Goal: Use online tool/utility: Utilize a website feature to perform a specific function

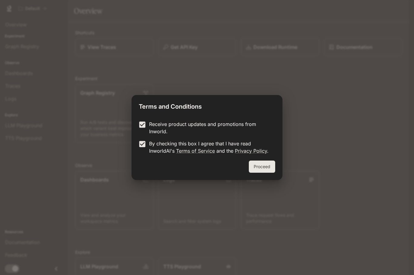
click at [259, 167] on button "Proceed" at bounding box center [262, 167] width 26 height 12
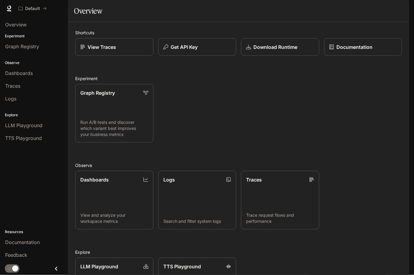
scroll to position [21, 0]
click at [26, 73] on span "Dashboards" at bounding box center [19, 72] width 28 height 7
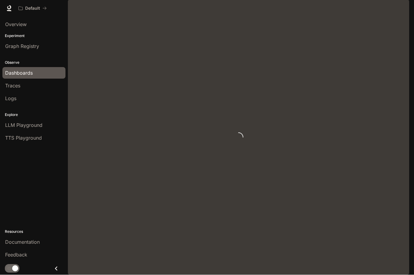
scroll to position [0, 0]
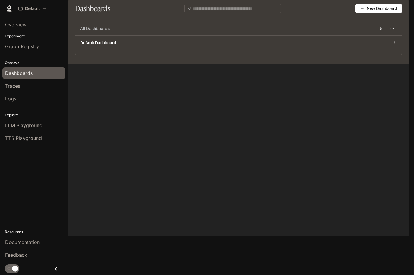
click at [29, 86] on div "Traces" at bounding box center [34, 85] width 58 height 7
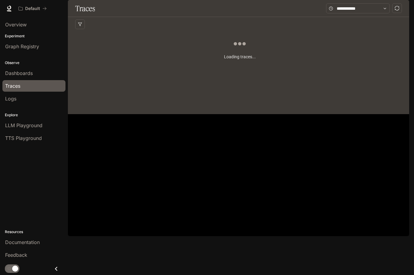
click at [31, 100] on div "Logs" at bounding box center [34, 98] width 58 height 7
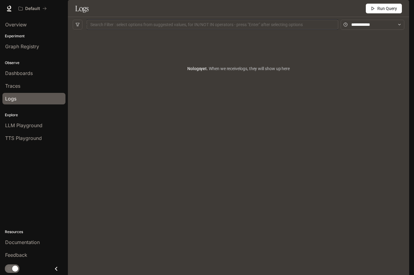
click at [39, 46] on div "Graph Registry" at bounding box center [34, 46] width 58 height 7
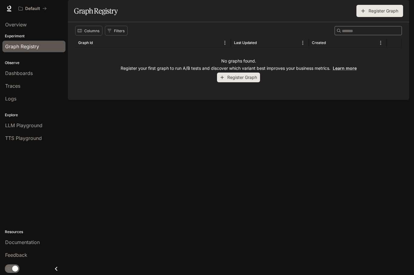
click at [8, 125] on span "LLM Playground" at bounding box center [23, 125] width 37 height 7
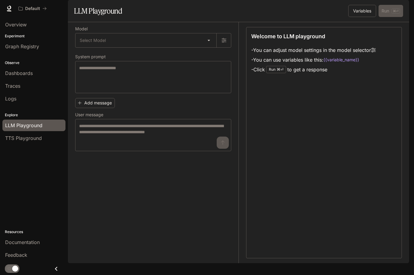
click at [12, 139] on span "TTS Playground" at bounding box center [23, 137] width 37 height 7
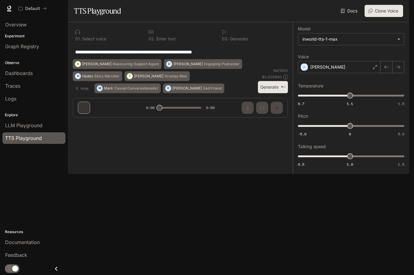
click at [16, 46] on span "Graph Registry" at bounding box center [22, 46] width 34 height 7
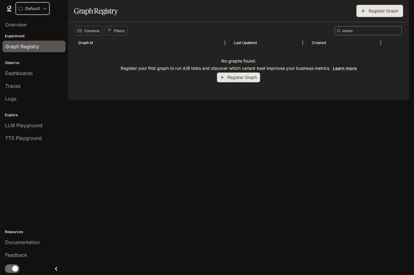
click at [39, 11] on button "Default" at bounding box center [33, 8] width 34 height 12
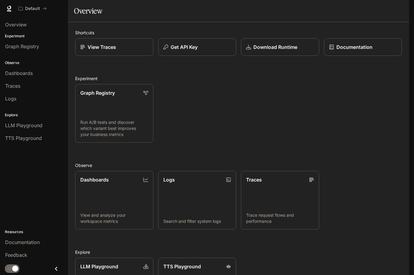
click at [7, 25] on span "Overview" at bounding box center [16, 24] width 22 height 7
click at [10, 24] on span "Overview" at bounding box center [16, 24] width 22 height 7
click at [3, 9] on div "Default Documentation Documentation" at bounding box center [207, 8] width 414 height 17
click at [17, 35] on p "Experiment" at bounding box center [34, 35] width 68 height 5
click at [16, 41] on link "Graph Registry" at bounding box center [33, 47] width 63 height 12
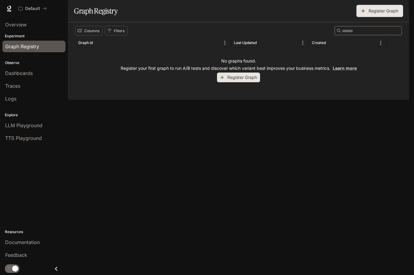
click at [3, 9] on div "Default Documentation Documentation" at bounding box center [207, 8] width 414 height 17
click at [11, 8] on icon at bounding box center [9, 8] width 6 height 6
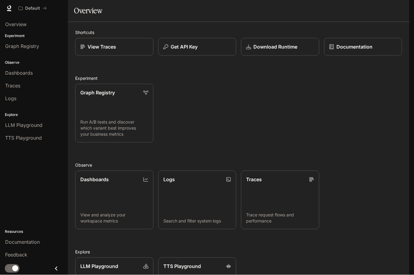
scroll to position [6, 0]
click at [11, 120] on link "LLM Playground" at bounding box center [33, 126] width 63 height 12
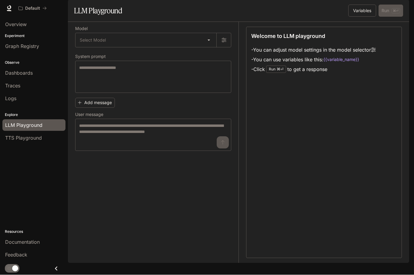
scroll to position [6, 0]
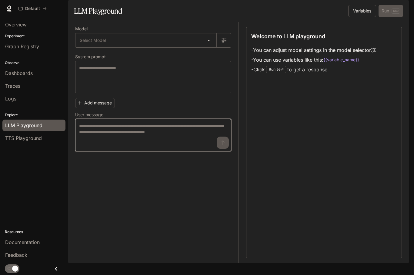
click at [89, 147] on textarea at bounding box center [153, 135] width 148 height 24
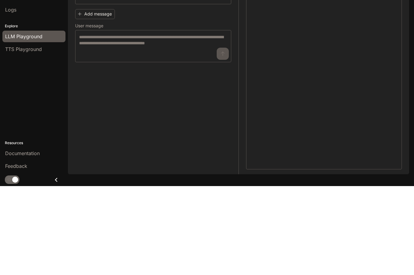
scroll to position [21, 0]
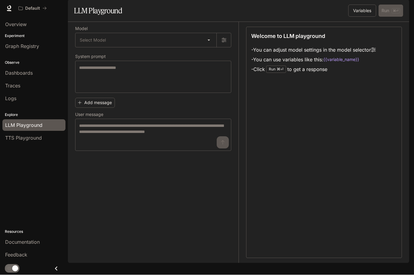
click at [22, 129] on link "LLM Playground" at bounding box center [33, 126] width 63 height 12
click at [12, 140] on span "TTS Playground" at bounding box center [23, 137] width 37 height 7
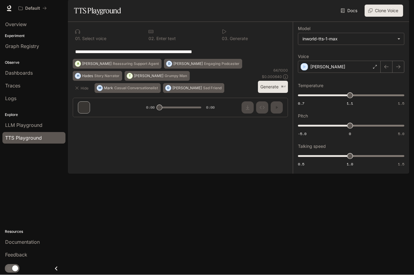
click at [344, 73] on div "[PERSON_NAME]" at bounding box center [339, 67] width 83 height 12
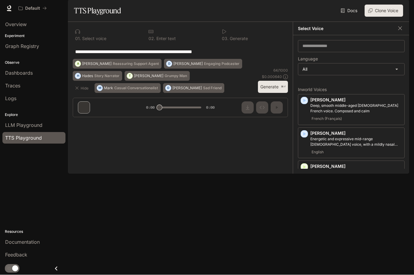
click at [396, 85] on body "**********" at bounding box center [207, 137] width 414 height 275
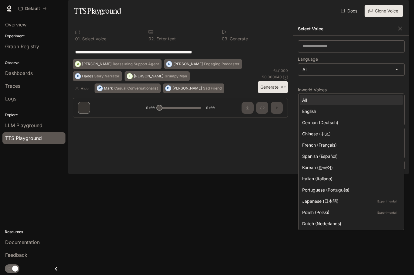
click at [335, 132] on div "Chinese (中文)" at bounding box center [351, 133] width 96 height 6
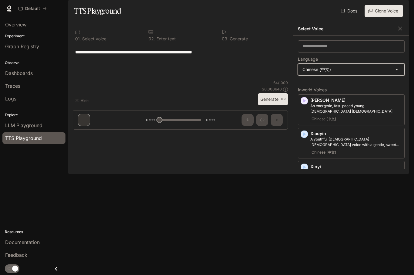
type input "*****"
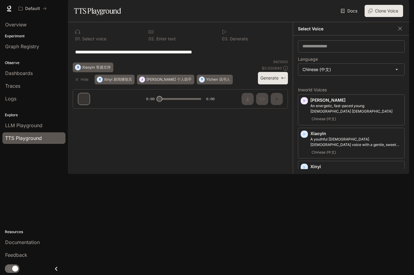
click at [404, 33] on button "button" at bounding box center [400, 28] width 9 height 9
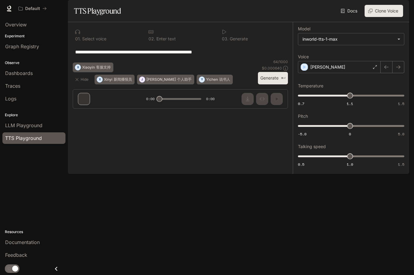
click at [328, 73] on div "[PERSON_NAME]" at bounding box center [339, 67] width 83 height 12
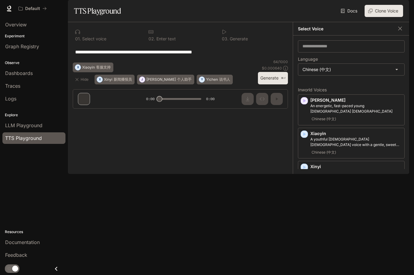
click at [395, 36] on div "Select Voice" at bounding box center [351, 28] width 117 height 13
click at [404, 33] on button "button" at bounding box center [400, 28] width 9 height 9
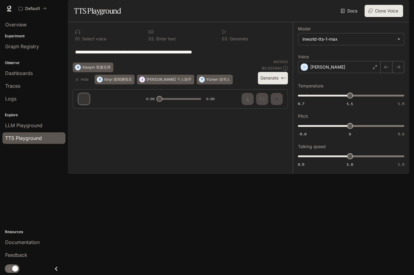
click at [372, 73] on div "[PERSON_NAME]" at bounding box center [339, 67] width 83 height 12
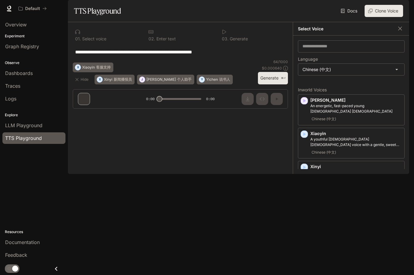
click at [403, 32] on icon "button" at bounding box center [400, 28] width 6 height 6
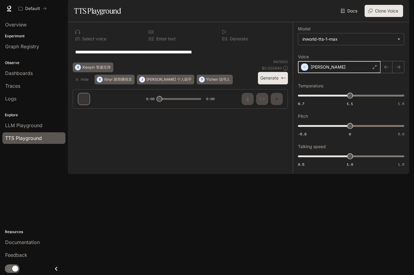
click at [308, 70] on div "button" at bounding box center [305, 67] width 7 height 7
click at [305, 69] on icon "button" at bounding box center [305, 67] width 3 height 4
click at [304, 73] on div "[PERSON_NAME]" at bounding box center [339, 67] width 83 height 12
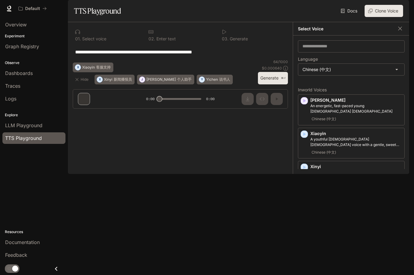
click at [399, 32] on icon "button" at bounding box center [400, 28] width 6 height 6
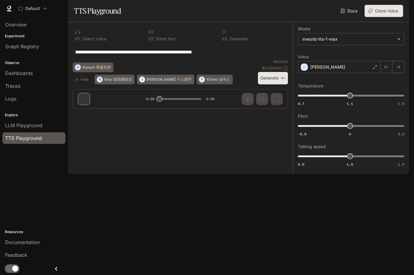
click at [399, 69] on icon "button" at bounding box center [399, 67] width 4 height 4
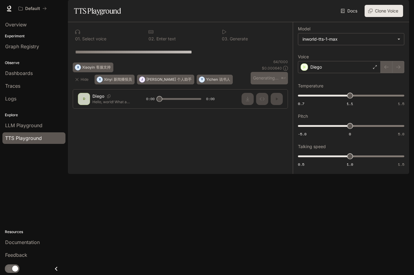
click at [398, 73] on div at bounding box center [393, 67] width 24 height 12
click at [399, 73] on div at bounding box center [393, 67] width 24 height 12
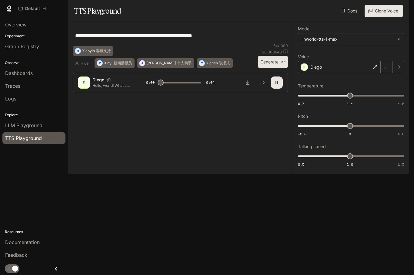
click at [397, 69] on icon "button" at bounding box center [398, 67] width 5 height 5
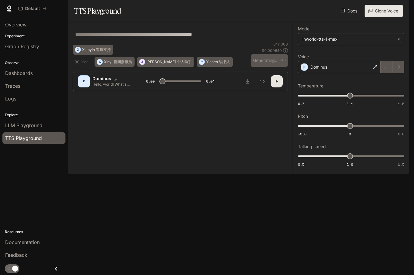
click at [404, 73] on div at bounding box center [393, 67] width 24 height 12
click at [401, 73] on div at bounding box center [393, 67] width 24 height 12
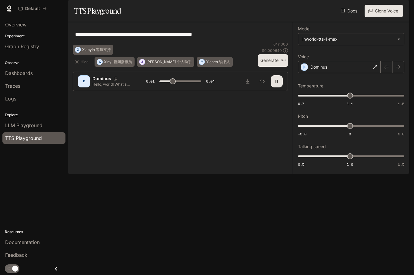
type input "***"
